Goal: Check status: Check status

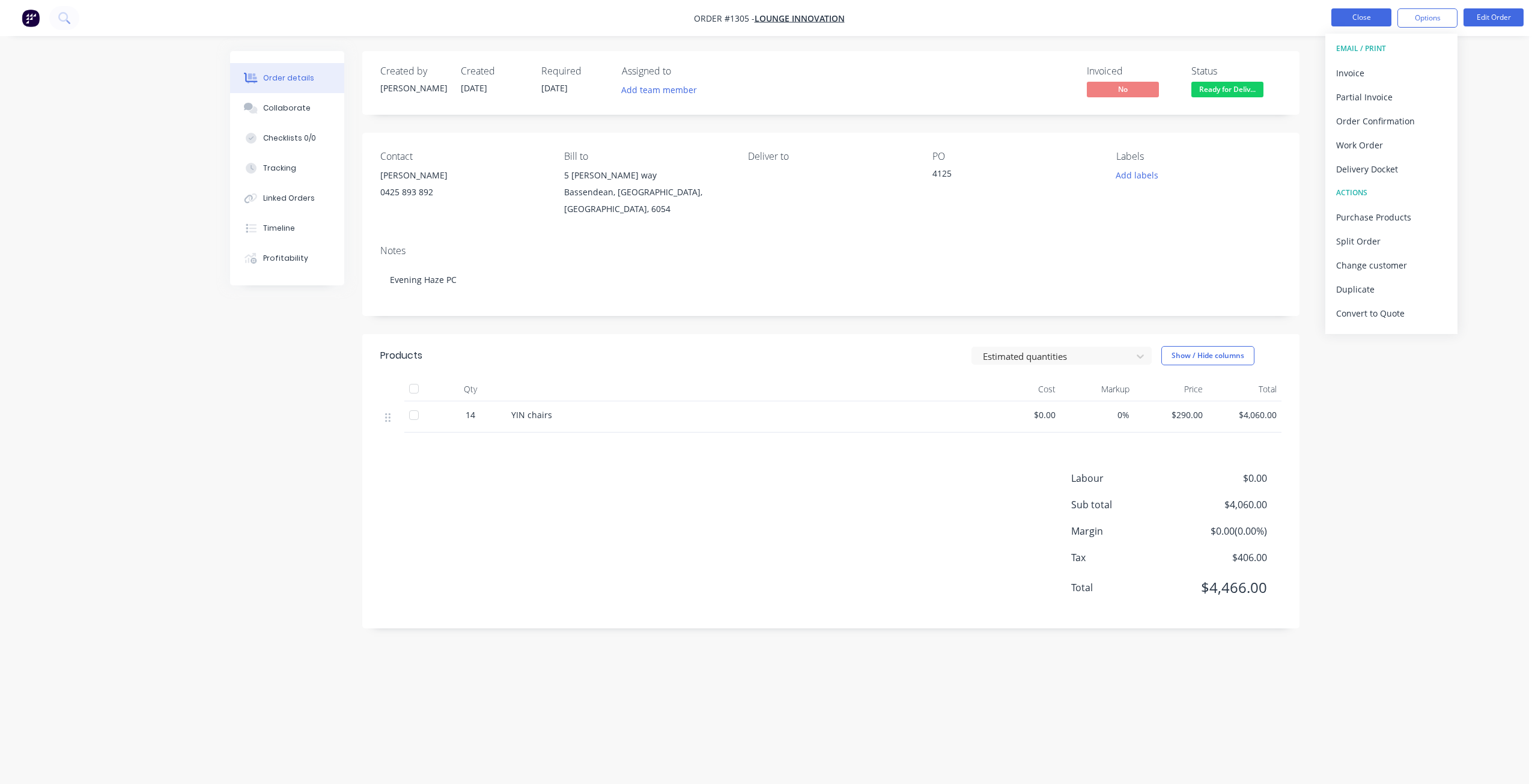
click at [1359, 16] on button "Close" at bounding box center [1362, 17] width 60 height 18
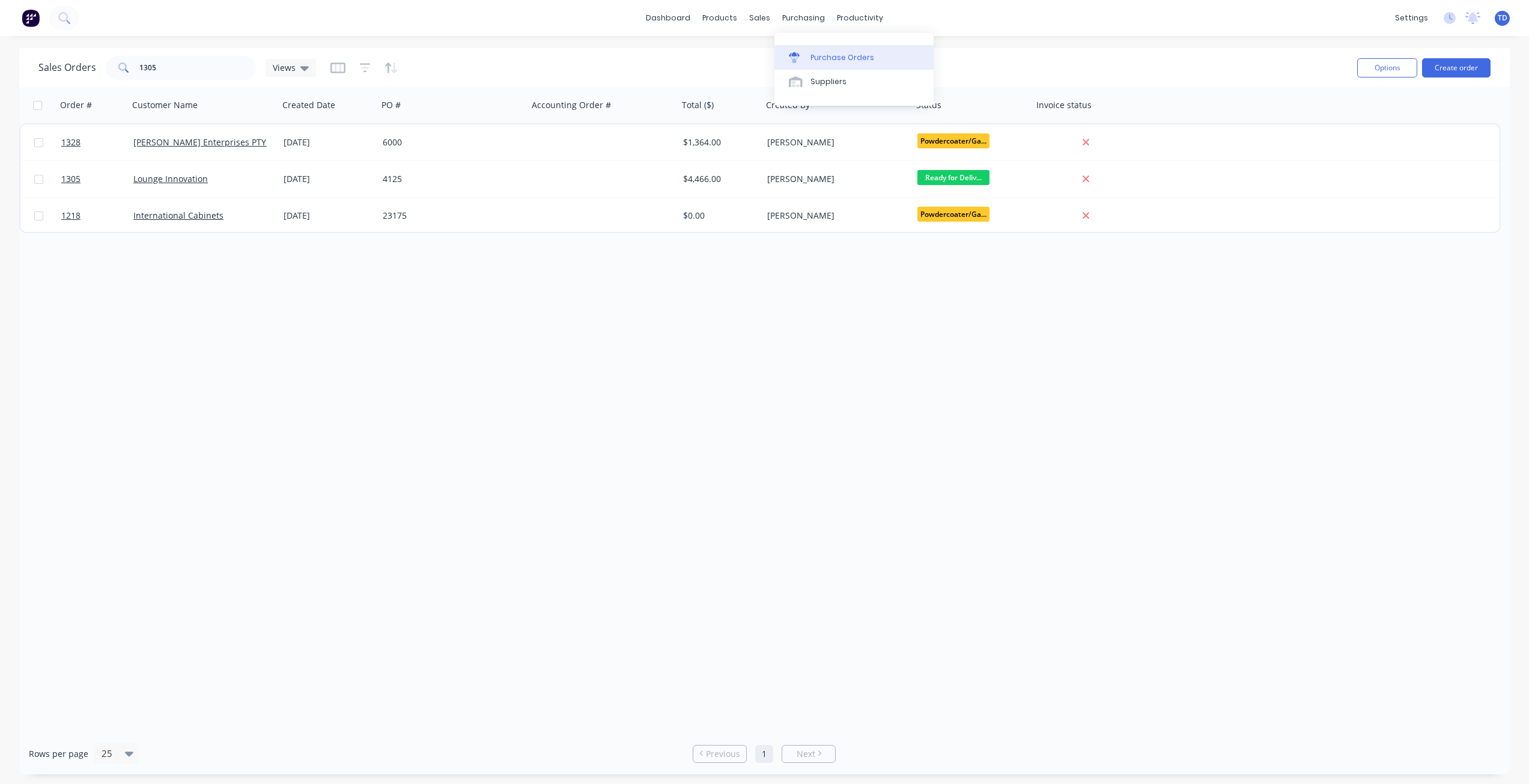
click at [826, 56] on div "Purchase Orders" at bounding box center [843, 58] width 64 height 11
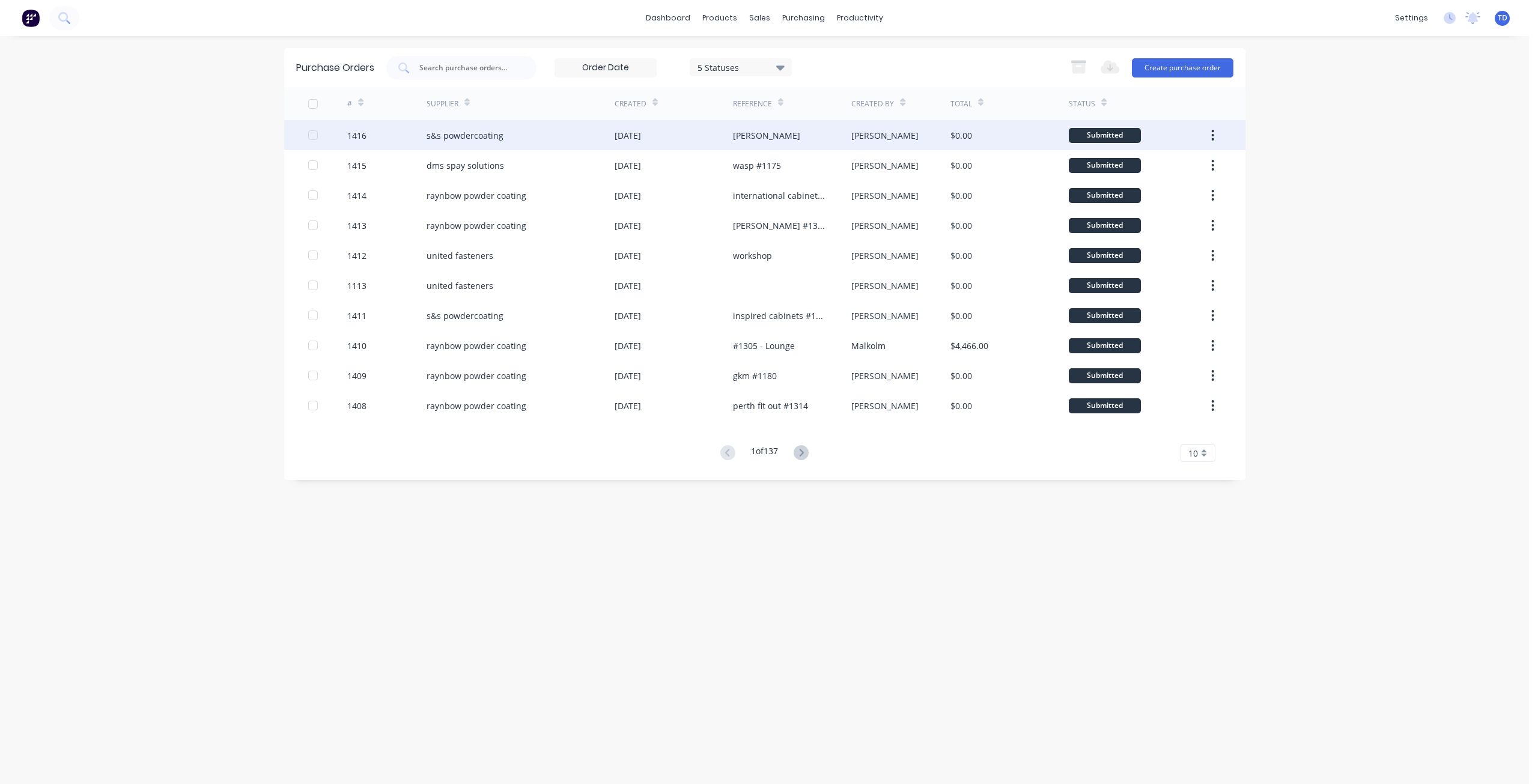
click at [622, 132] on div "[DATE]" at bounding box center [627, 135] width 27 height 12
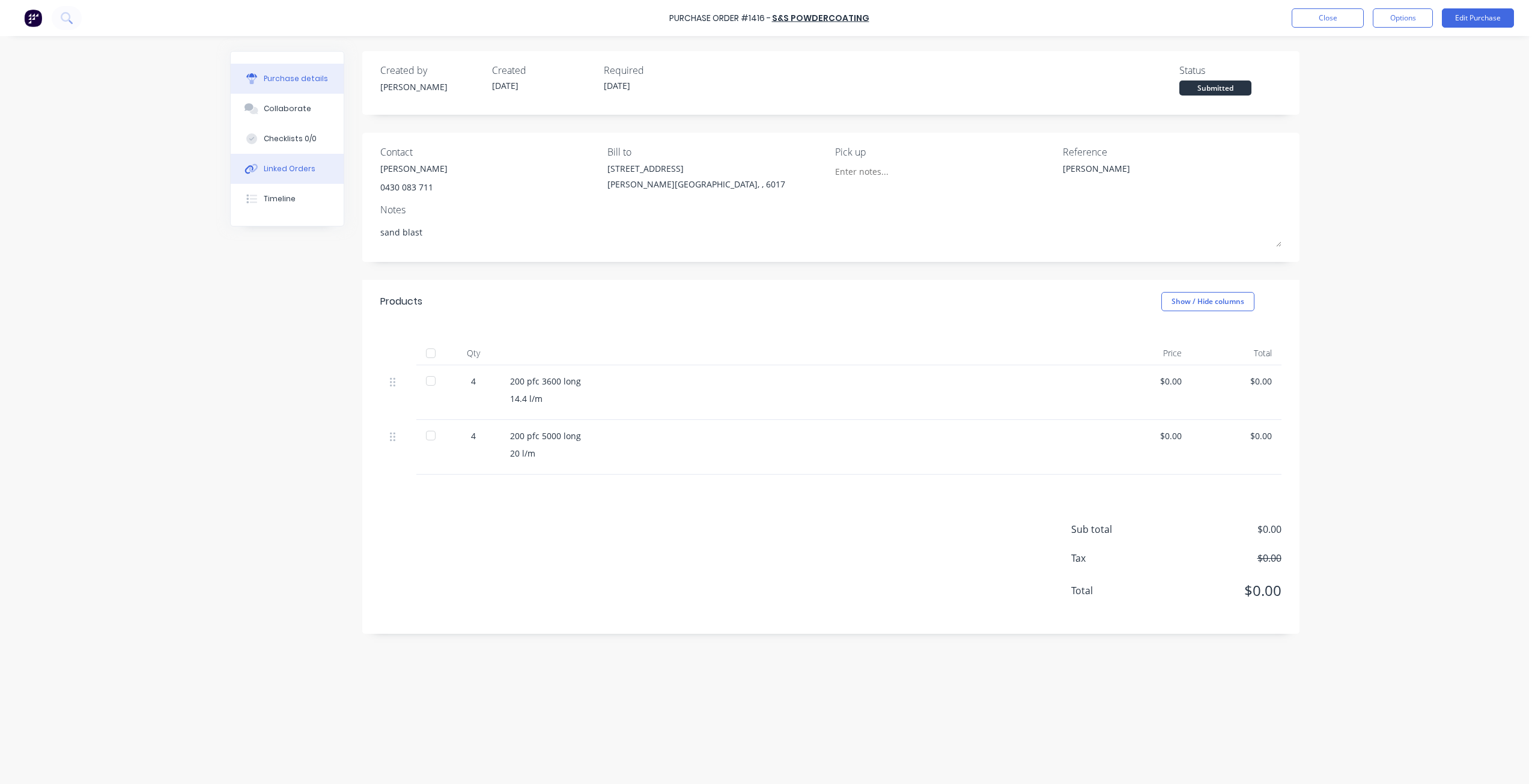
click at [315, 169] on button "Linked Orders" at bounding box center [287, 168] width 113 height 30
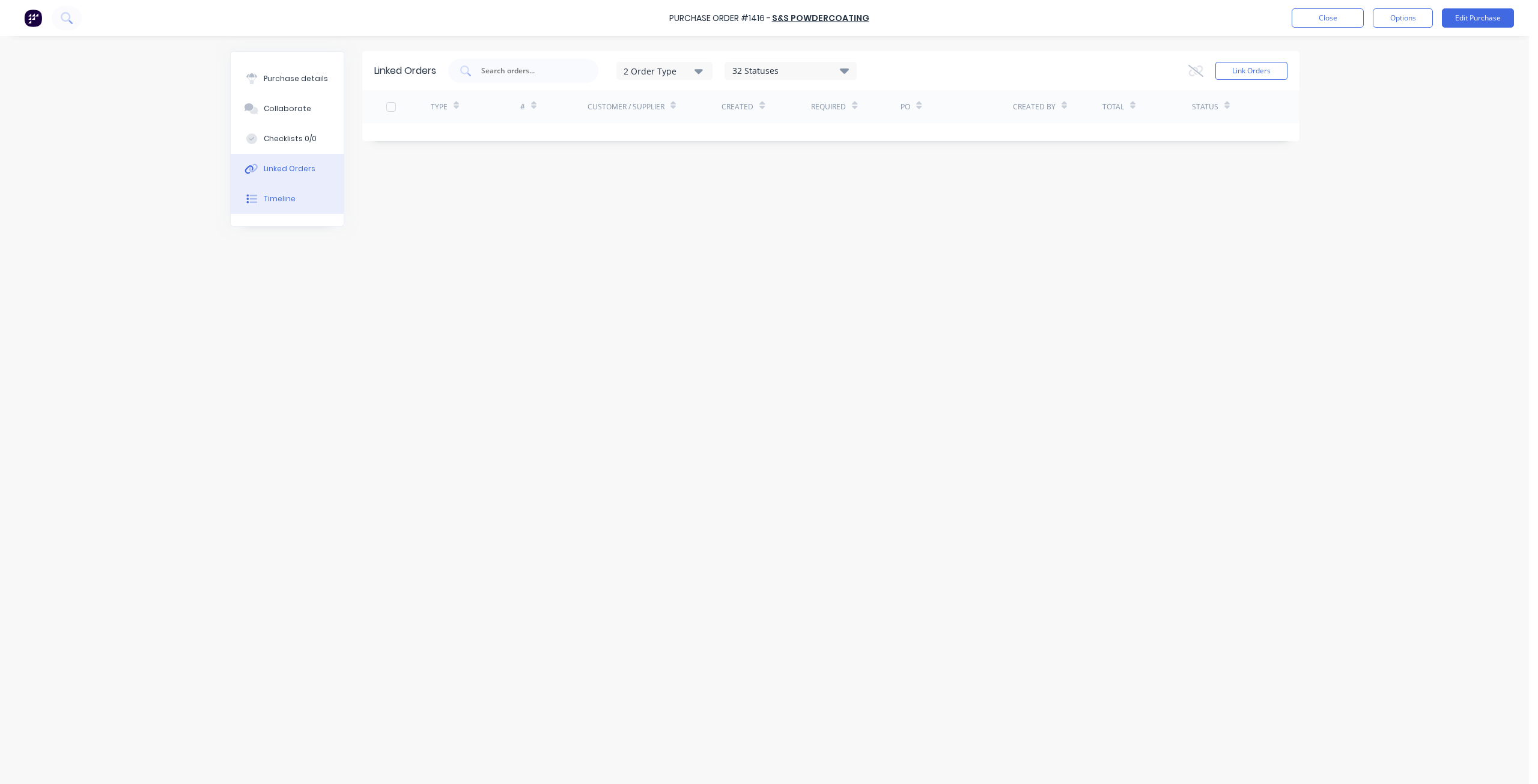
click at [292, 201] on div "Timeline" at bounding box center [279, 199] width 32 height 11
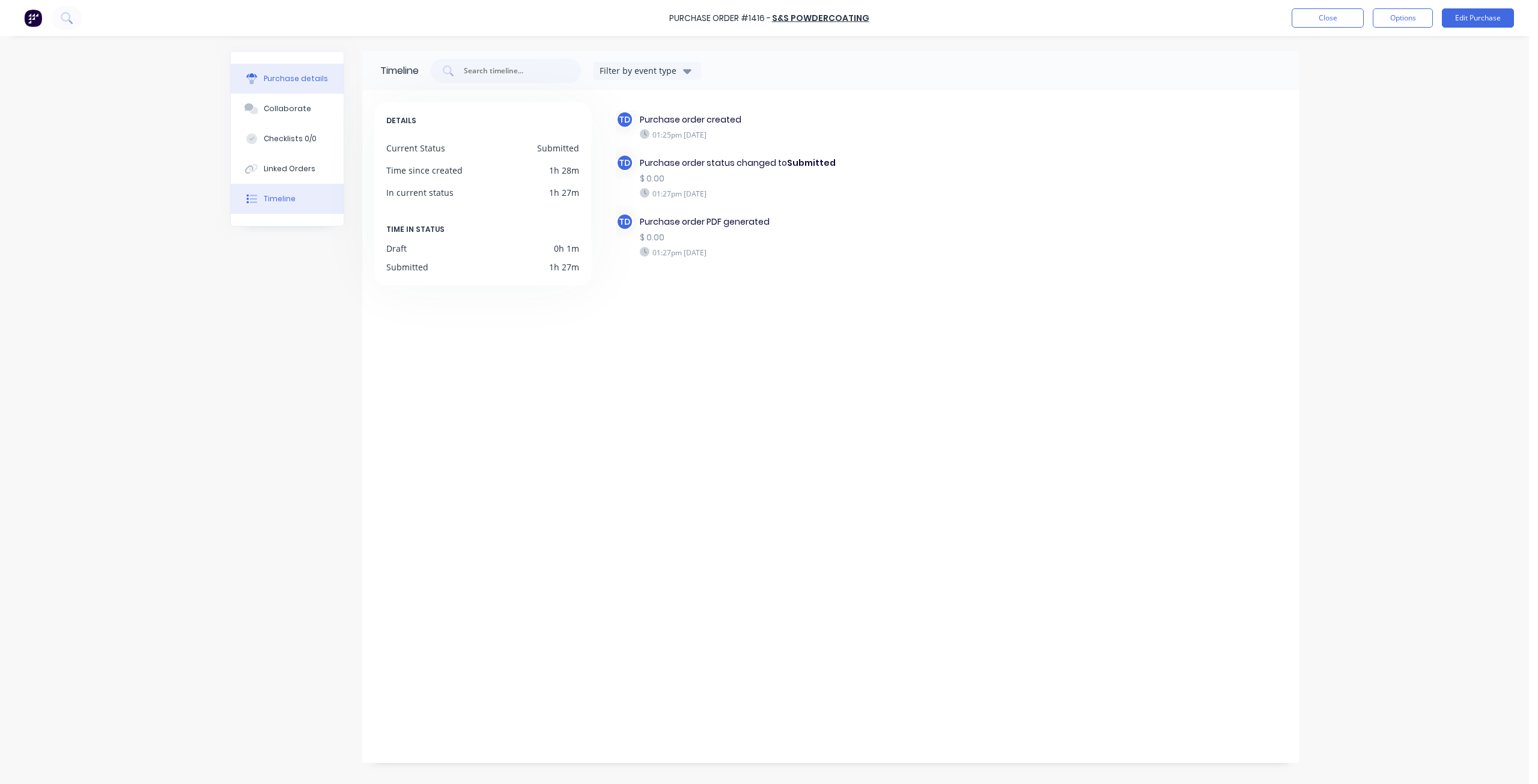
click at [297, 82] on div "Purchase details" at bounding box center [296, 78] width 64 height 11
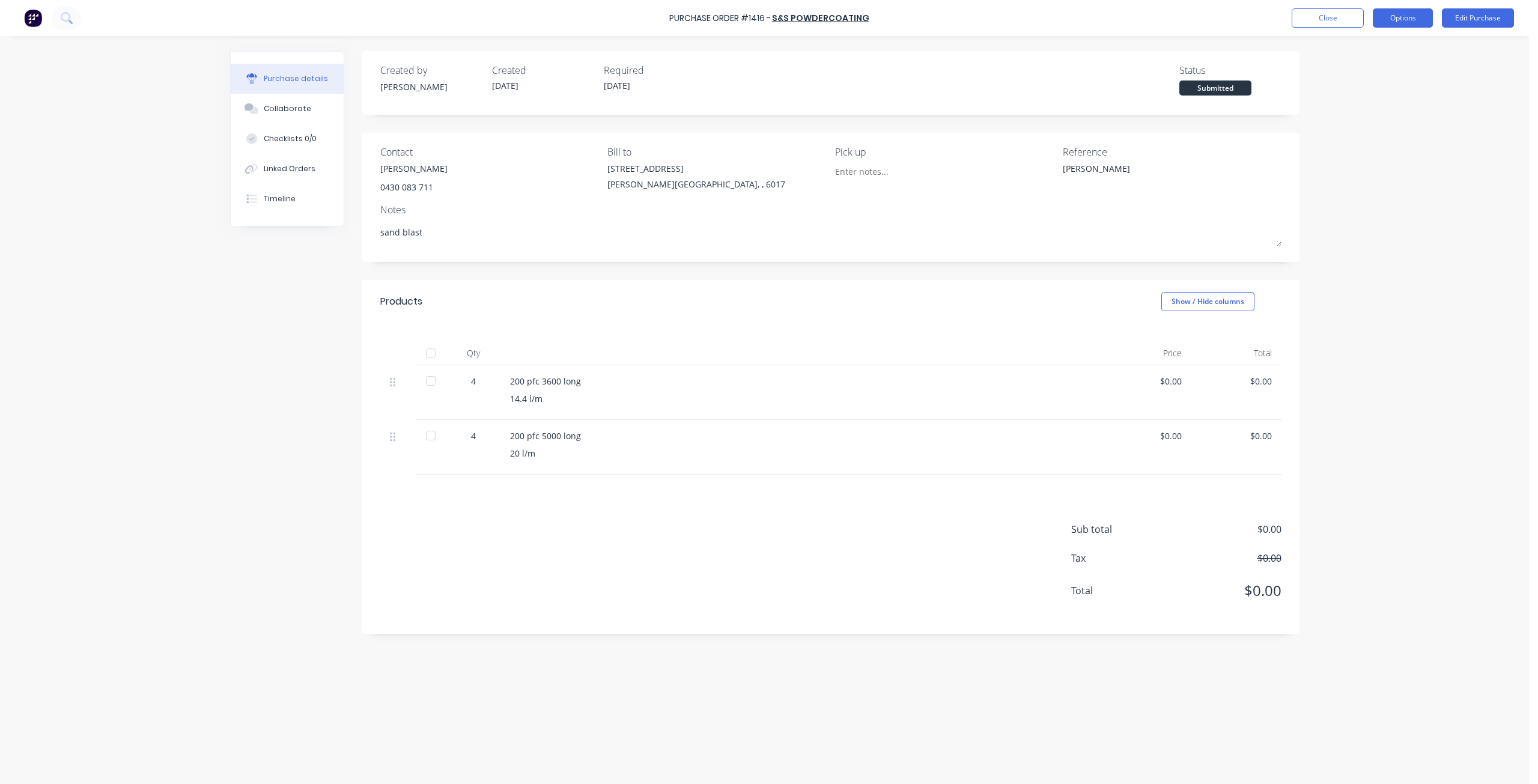
click at [1391, 21] on button "Options" at bounding box center [1403, 18] width 60 height 19
click at [1359, 51] on div "Print / Email" at bounding box center [1376, 49] width 93 height 17
click at [1349, 98] on div "Without pricing" at bounding box center [1376, 97] width 93 height 17
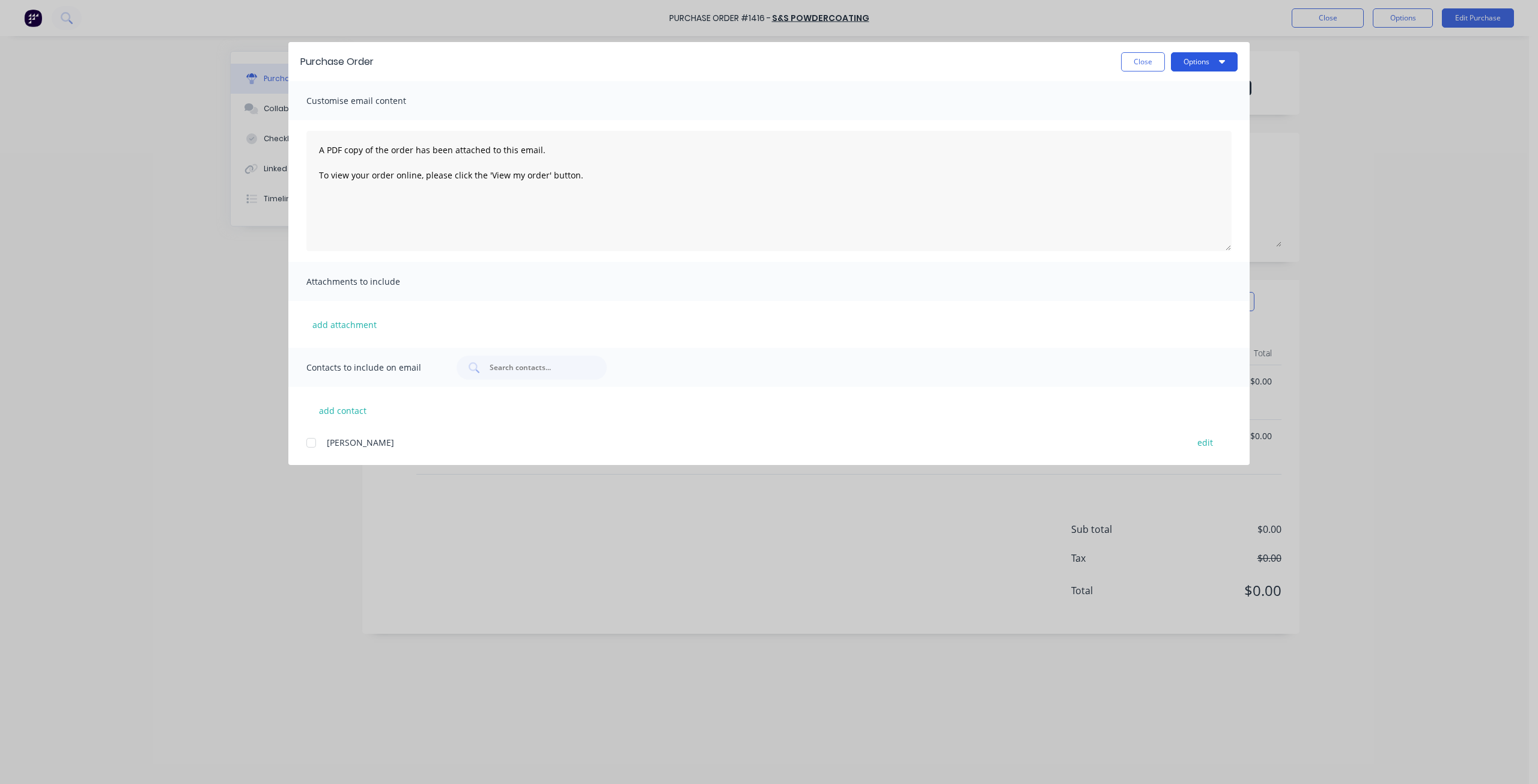
click at [1198, 63] on button "Options" at bounding box center [1204, 62] width 67 height 19
click at [1151, 116] on div "Print" at bounding box center [1180, 116] width 93 height 17
click at [1150, 60] on button "Close" at bounding box center [1143, 62] width 44 height 19
type textarea "x"
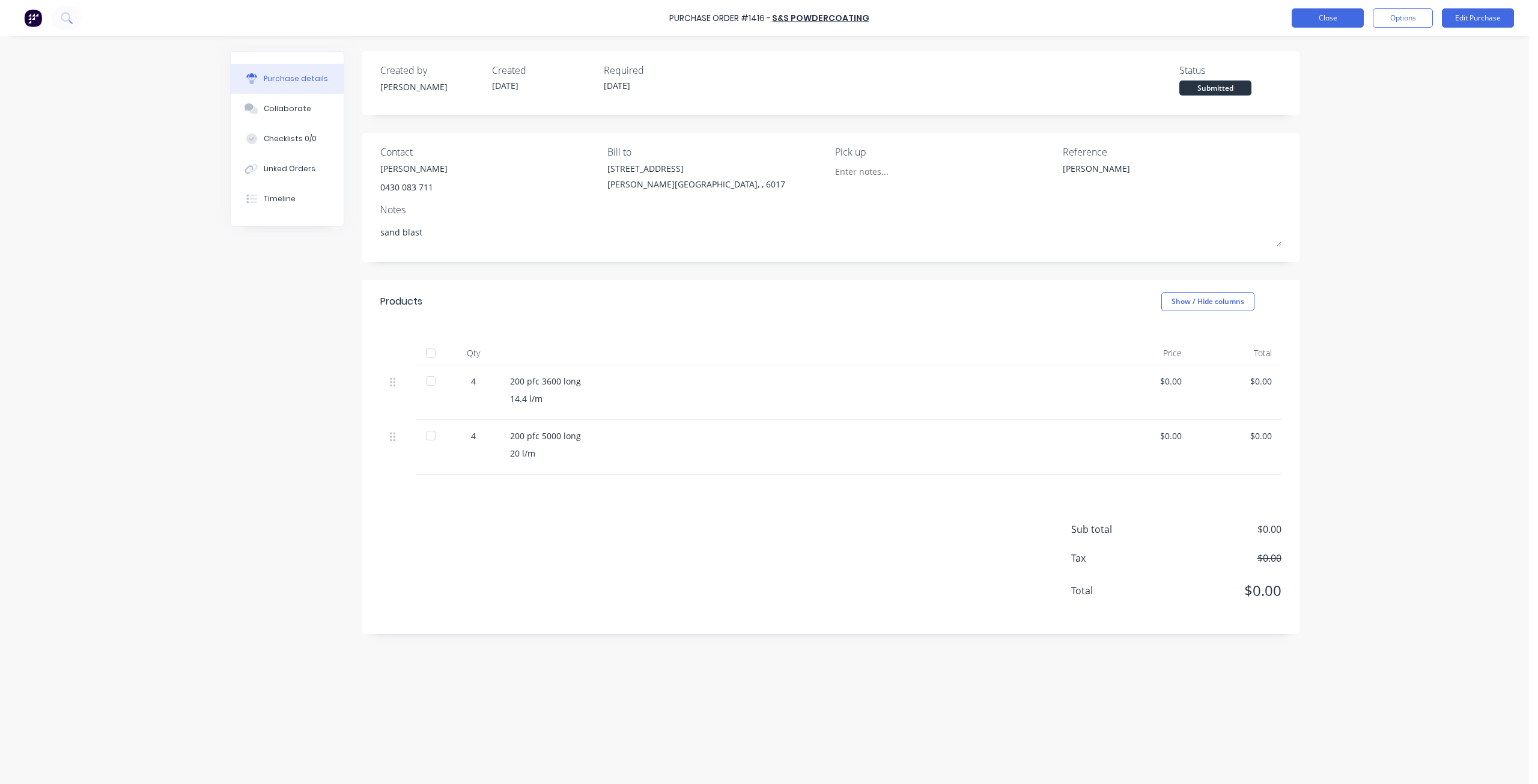
click at [1345, 19] on button "Close" at bounding box center [1327, 18] width 72 height 19
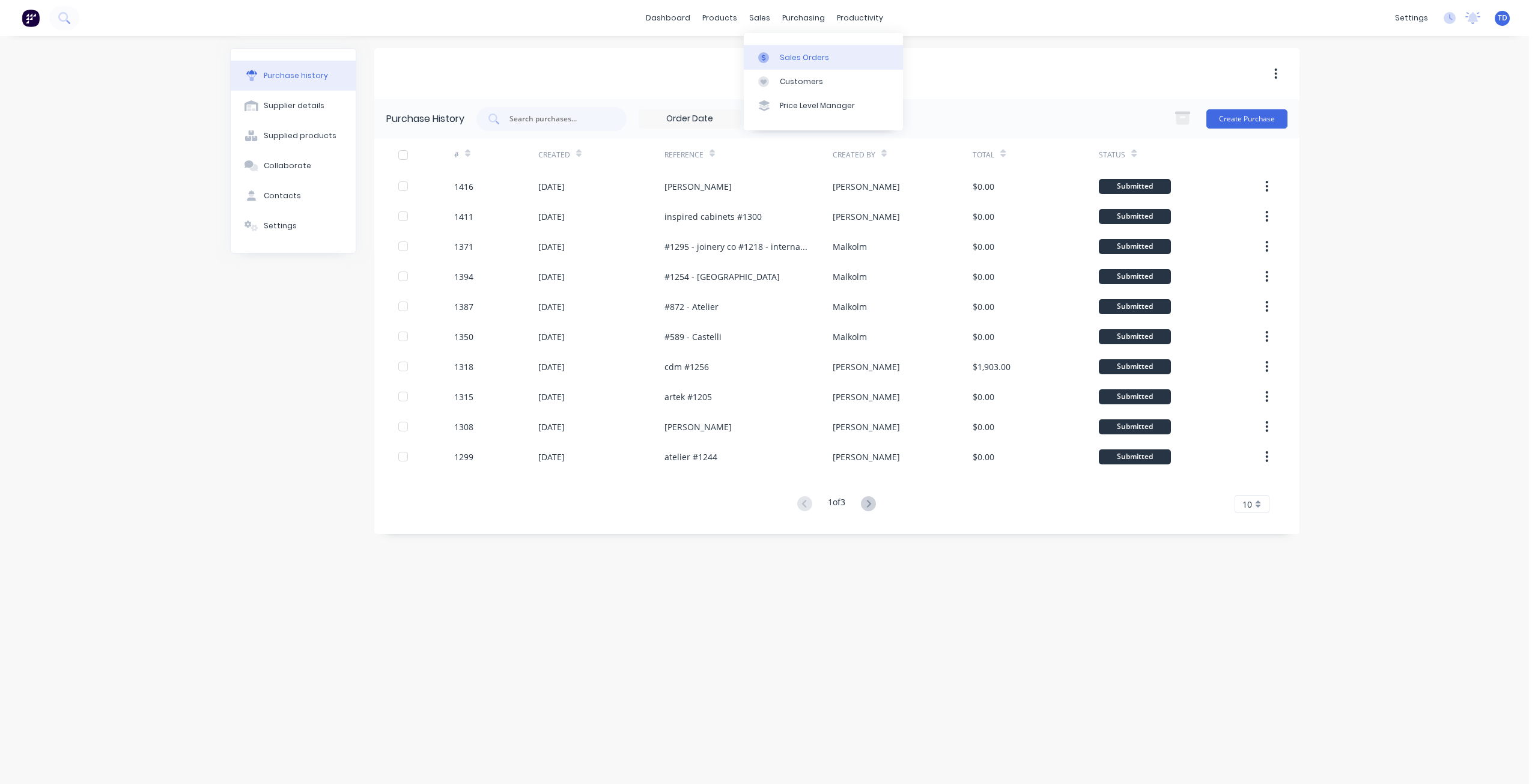
click at [790, 62] on div "Sales Orders" at bounding box center [804, 58] width 49 height 11
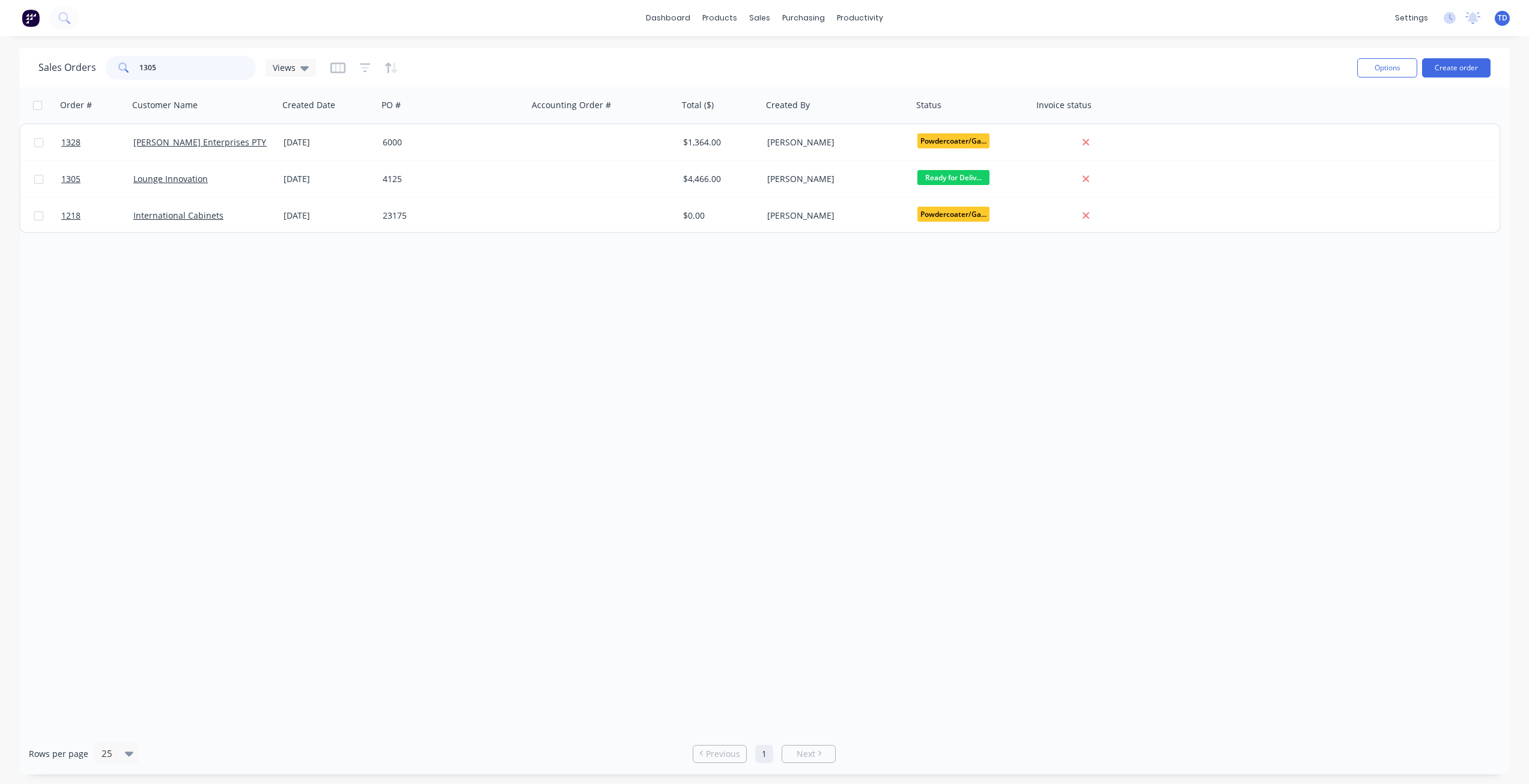
drag, startPoint x: 170, startPoint y: 73, endPoint x: 123, endPoint y: 67, distance: 47.4
click at [123, 67] on div "1305" at bounding box center [181, 67] width 150 height 24
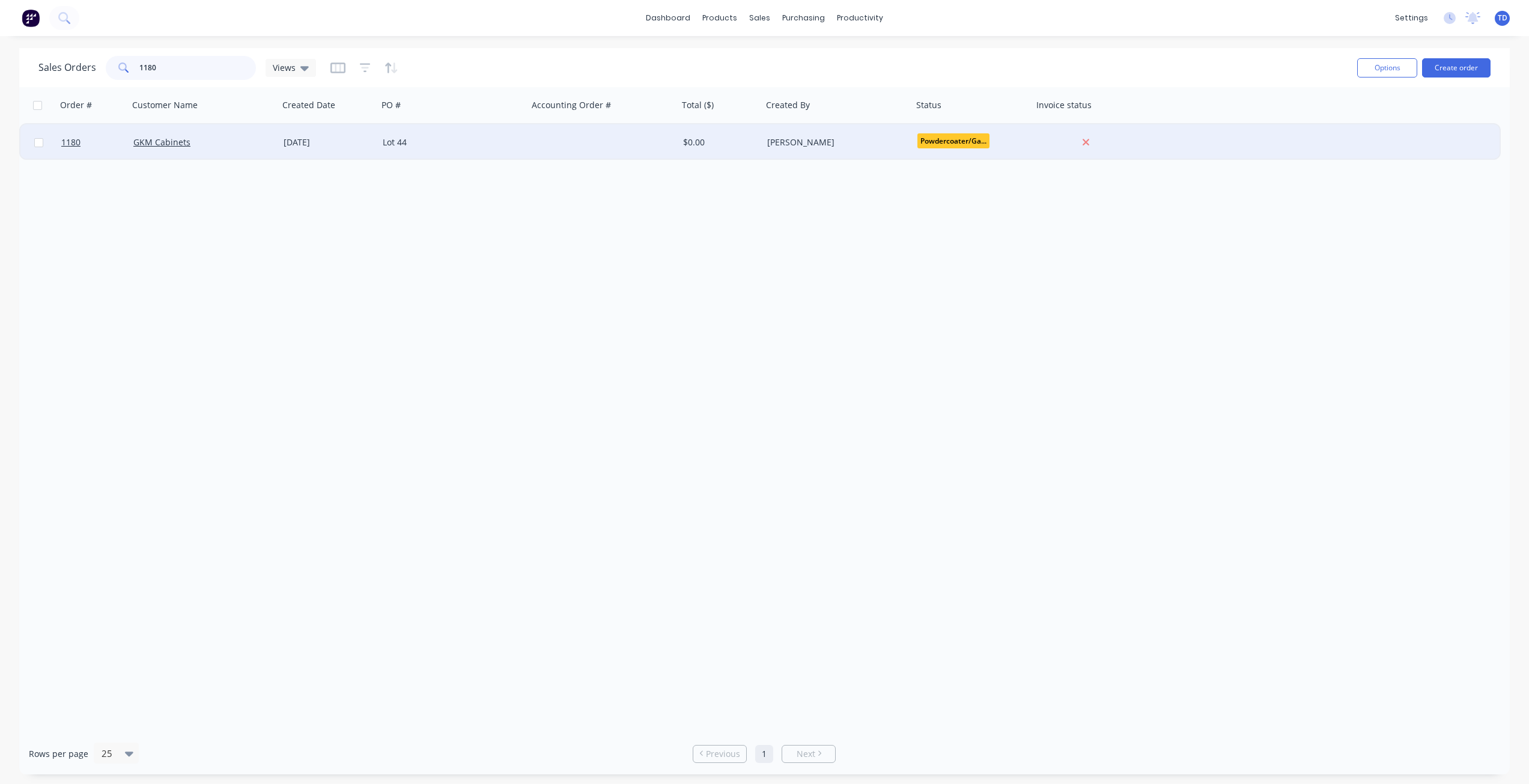
type input "1180"
click at [749, 148] on div "$0.00" at bounding box center [718, 142] width 71 height 12
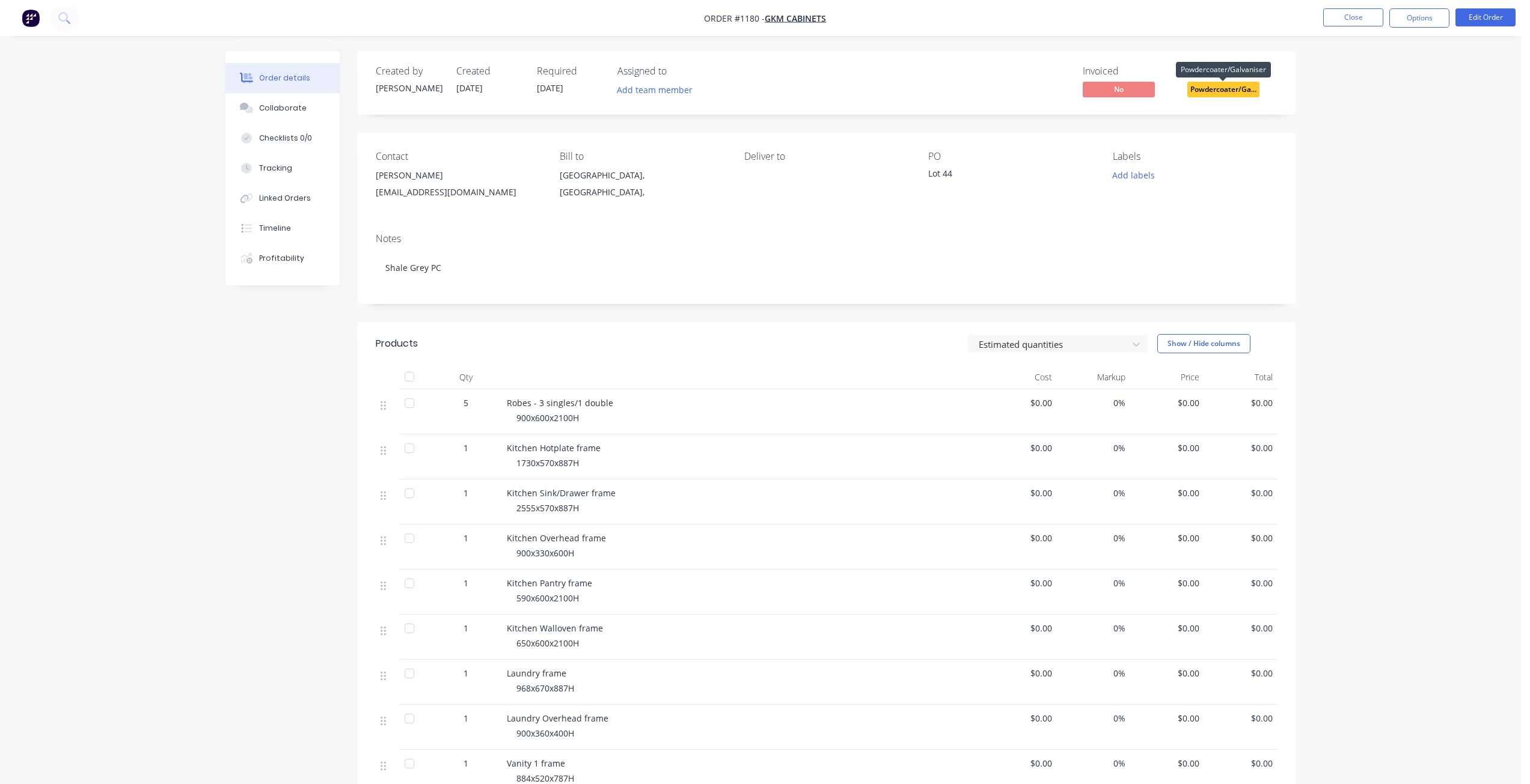
click at [1238, 93] on span "Powdercoater/Ga..." at bounding box center [1223, 89] width 72 height 15
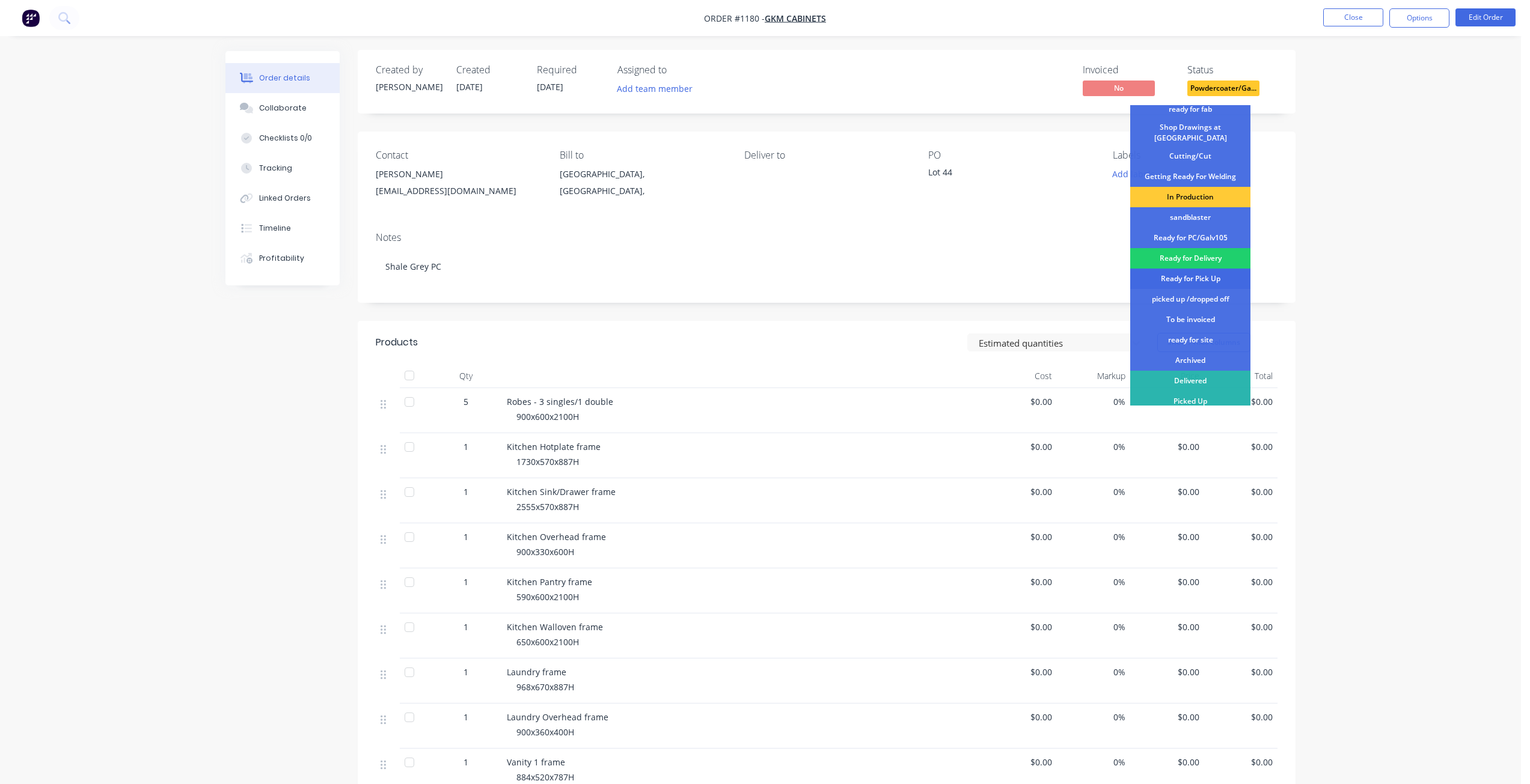
scroll to position [2, 0]
click at [1192, 292] on div "picked up /dropped off" at bounding box center [1190, 299] width 120 height 21
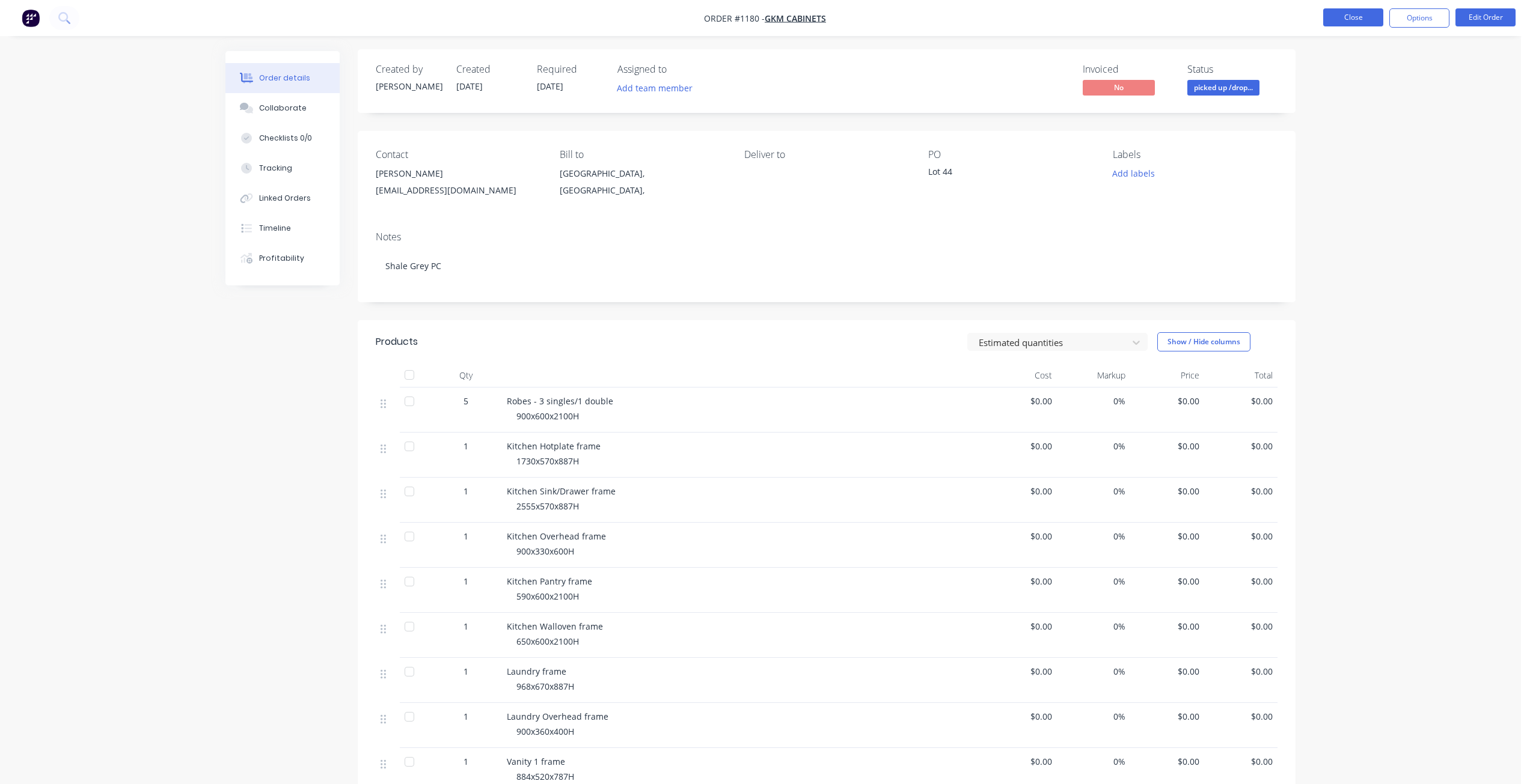
click at [1350, 24] on button "Close" at bounding box center [1353, 17] width 60 height 18
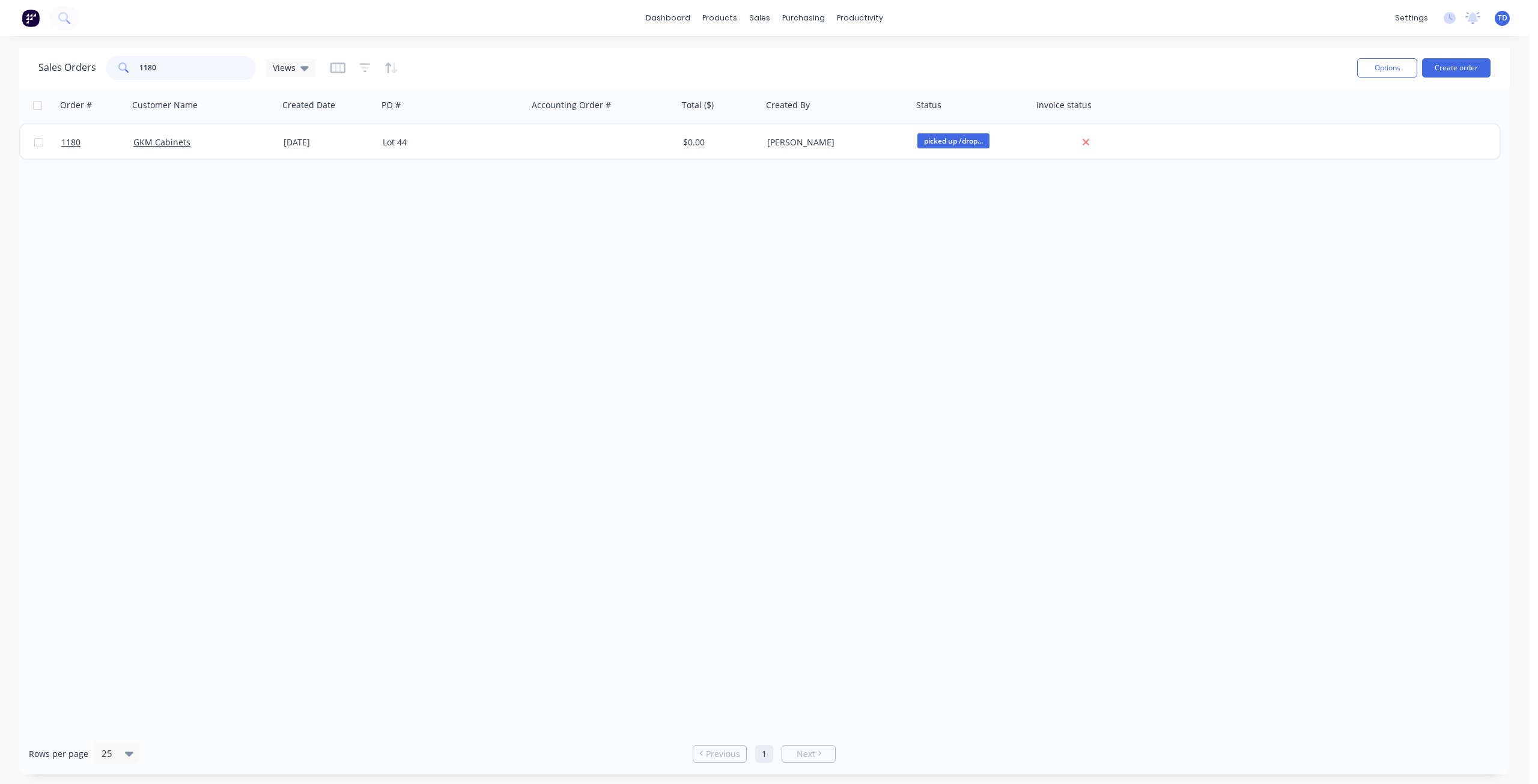
drag, startPoint x: 155, startPoint y: 67, endPoint x: 81, endPoint y: 62, distance: 74.2
click at [81, 62] on div "Sales Orders 1180 Views" at bounding box center [177, 67] width 277 height 24
type input "1183"
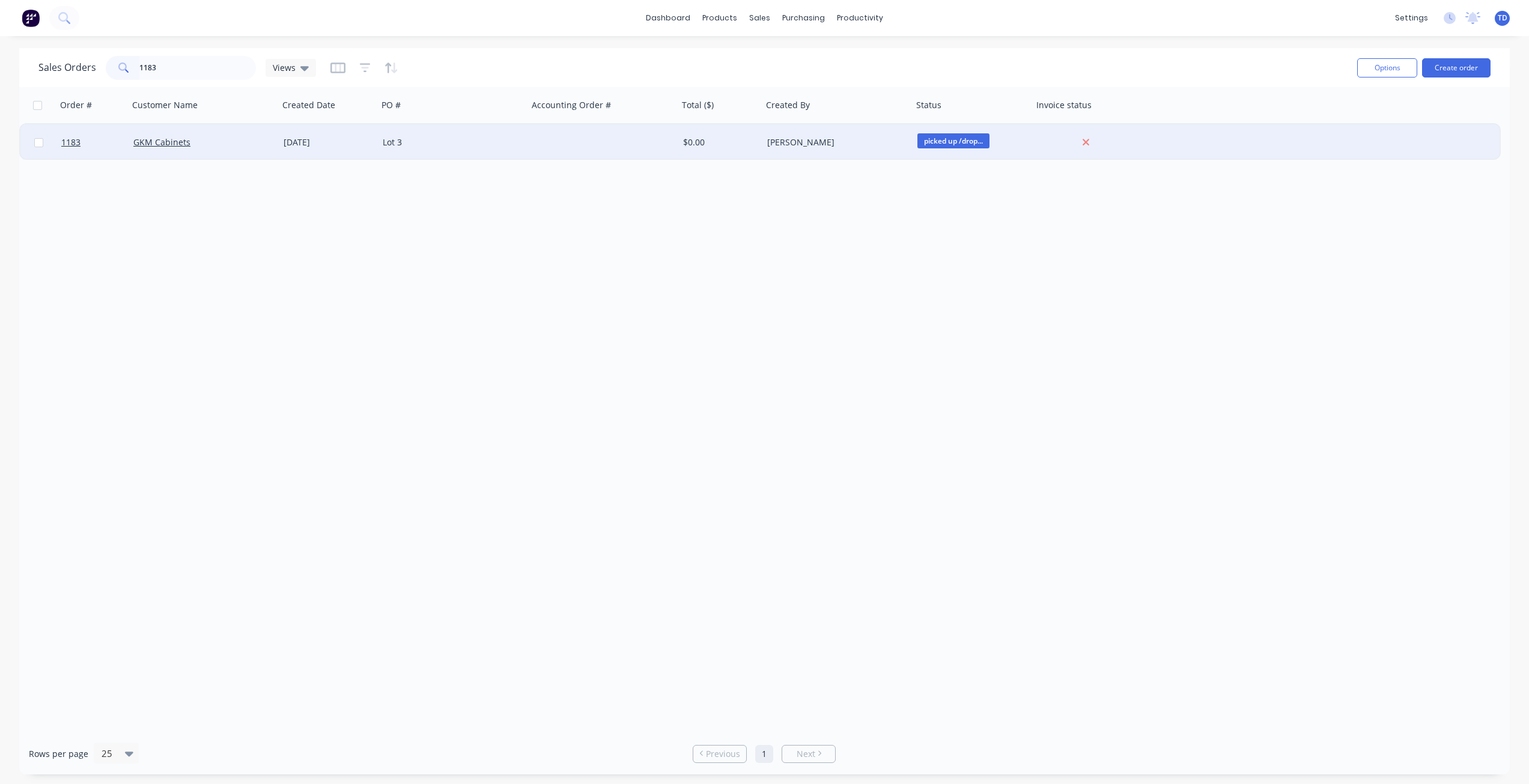
click at [276, 144] on div "GKM Cabinets" at bounding box center [204, 143] width 150 height 36
